Goal: Check status: Check status

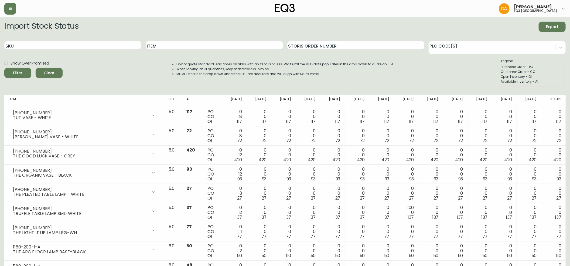
click at [11, 11] on button "button" at bounding box center [10, 9] width 12 height 12
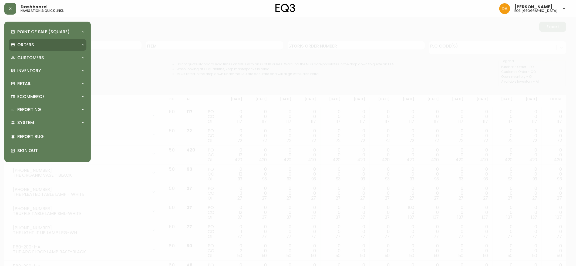
click at [34, 44] on div "Orders" at bounding box center [45, 45] width 68 height 6
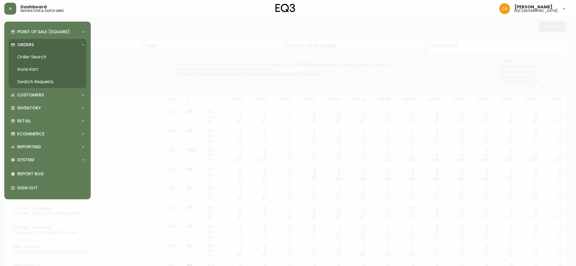
click at [41, 57] on link "Order Search" at bounding box center [48, 57] width 78 height 12
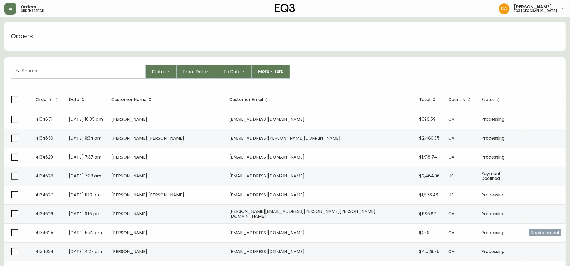
click at [53, 71] on input "text" at bounding box center [81, 70] width 119 height 5
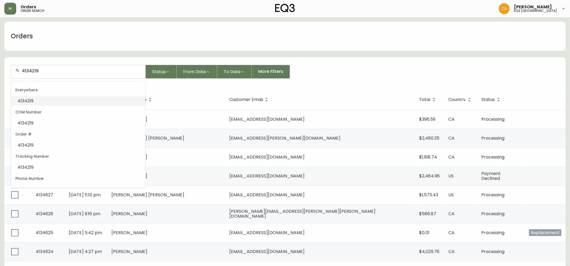
type input "4134219"
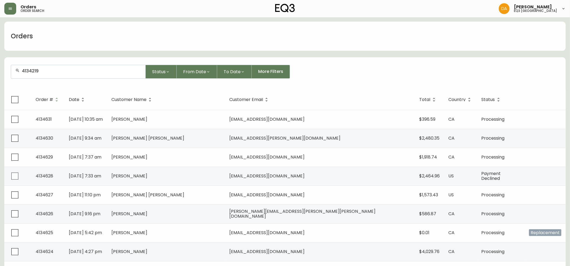
click at [58, 69] on input "4134219" at bounding box center [81, 70] width 119 height 5
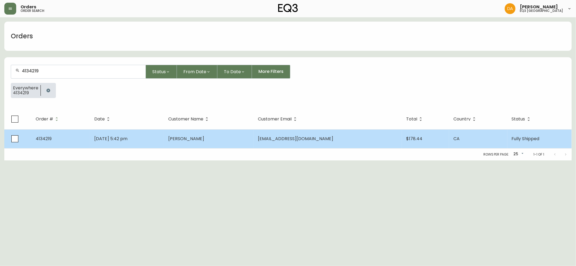
click at [164, 141] on td "[DATE] 5:42 pm" at bounding box center [127, 138] width 74 height 19
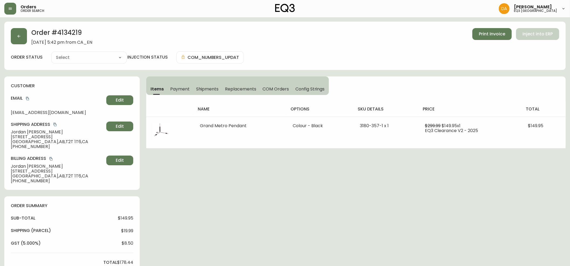
type input "Fully Shipped"
select select "FULLY_SHIPPED"
drag, startPoint x: 5, startPoint y: 73, endPoint x: 8, endPoint y: 75, distance: 3.7
drag, startPoint x: 56, startPoint y: 113, endPoint x: 10, endPoint y: 114, distance: 46.2
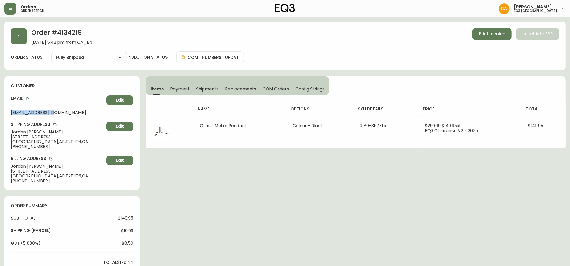
click at [10, 114] on div "customer Email [EMAIL_ADDRESS][DOMAIN_NAME] Edit Shipping Address [PERSON_NAME]…" at bounding box center [71, 132] width 135 height 113
copy span "[EMAIL_ADDRESS][DOMAIN_NAME]"
drag, startPoint x: 55, startPoint y: 113, endPoint x: 10, endPoint y: 114, distance: 44.3
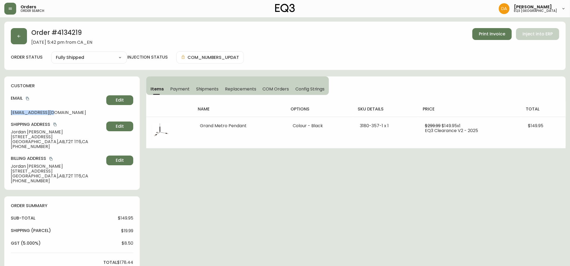
click at [10, 114] on div "customer Email [EMAIL_ADDRESS][DOMAIN_NAME] Edit Shipping Address [PERSON_NAME]…" at bounding box center [71, 132] width 135 height 113
copy span "[EMAIL_ADDRESS][DOMAIN_NAME]"
drag, startPoint x: 524, startPoint y: 210, endPoint x: 516, endPoint y: 208, distance: 7.5
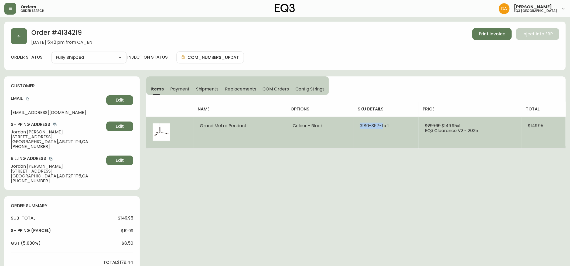
drag, startPoint x: 359, startPoint y: 125, endPoint x: 382, endPoint y: 124, distance: 23.8
click at [354, 124] on td "3180-357-1 x 1" at bounding box center [386, 133] width 65 height 32
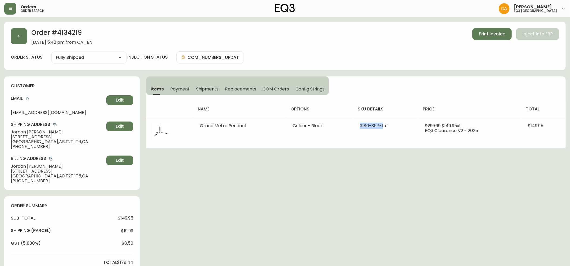
copy span "[PHONE_NUMBER]"
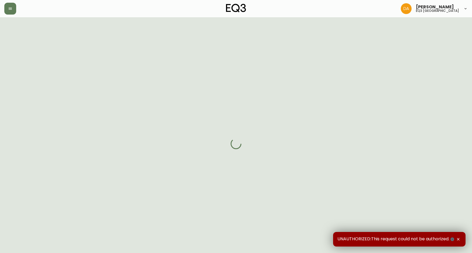
select select "FULLY_SHIPPED"
